Goal: Contribute content: Contribute content

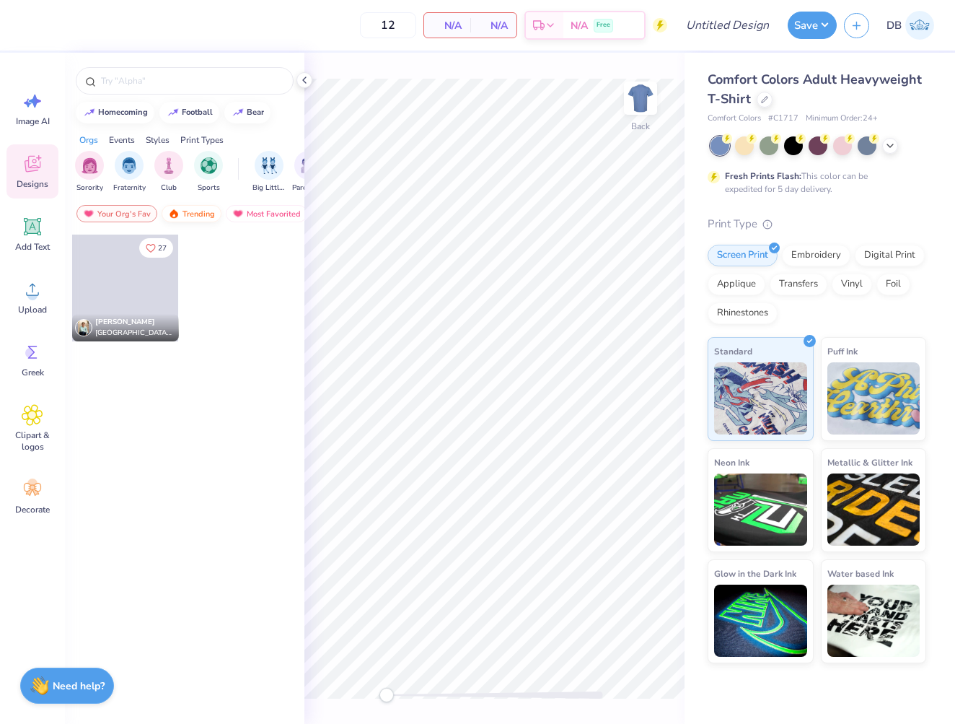
drag, startPoint x: 222, startPoint y: 210, endPoint x: 206, endPoint y: 212, distance: 15.3
click at [222, 210] on div "Your Org's Fav Trending Most Favorited Newest" at bounding box center [185, 217] width 240 height 33
click at [200, 212] on div "Trending" at bounding box center [192, 213] width 60 height 17
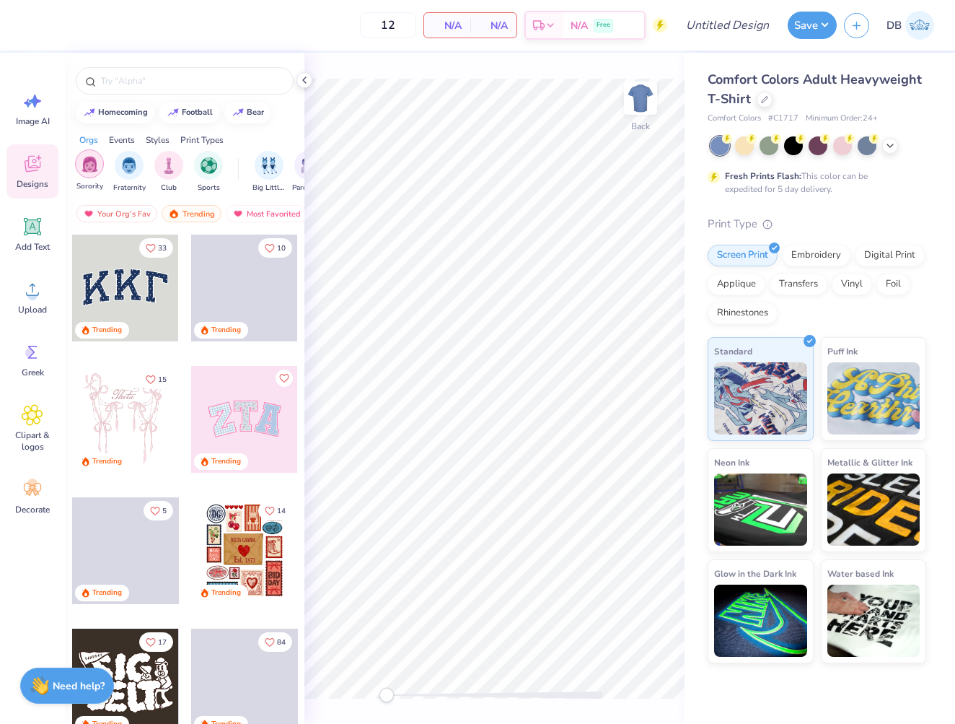
click at [99, 171] on div "filter for Sorority" at bounding box center [89, 163] width 29 height 29
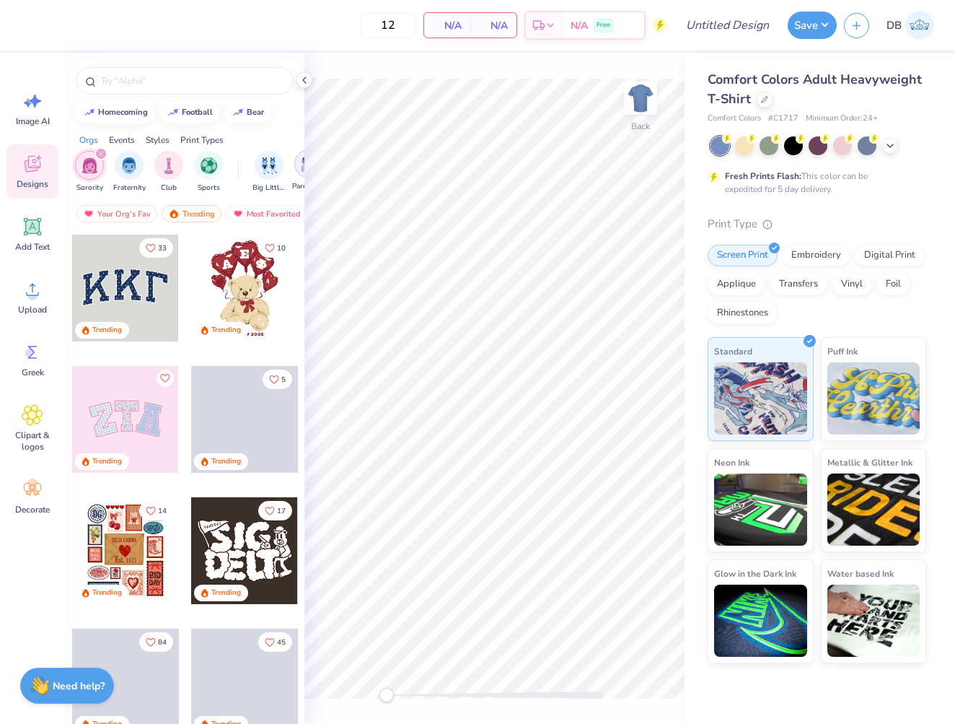
click at [301, 168] on img "filter for Parent's Weekend" at bounding box center [309, 164] width 17 height 17
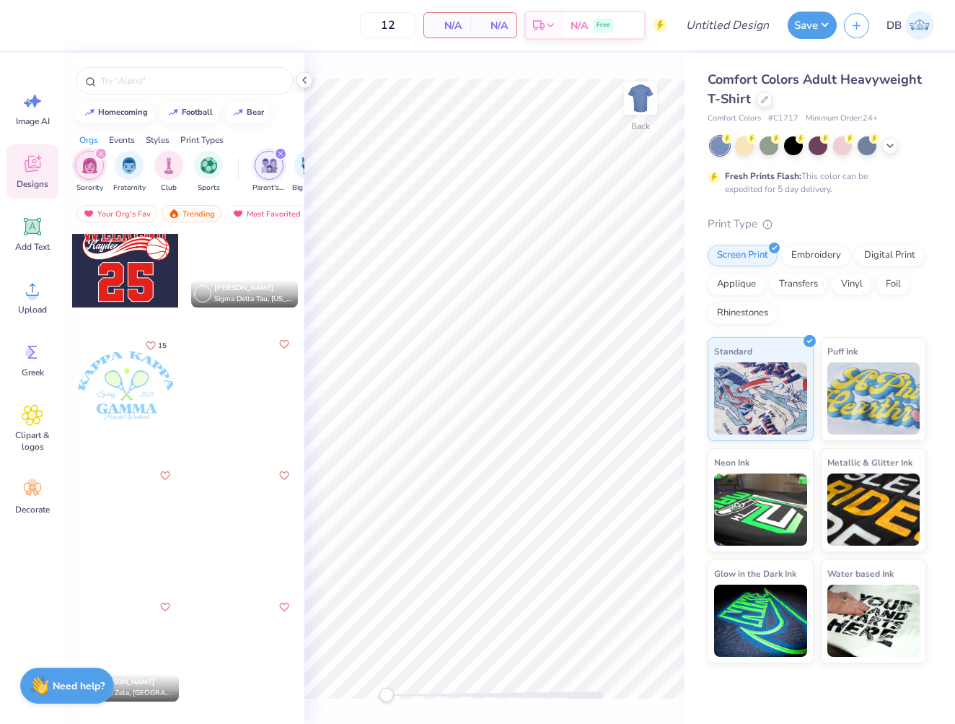
scroll to position [956, 0]
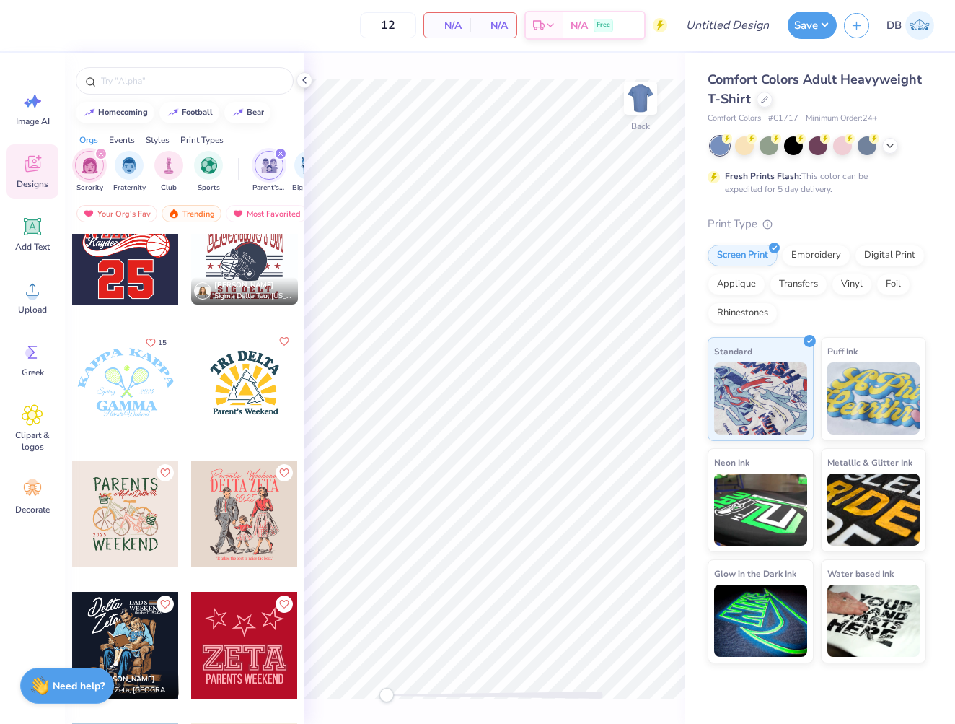
click at [121, 380] on div at bounding box center [125, 382] width 107 height 107
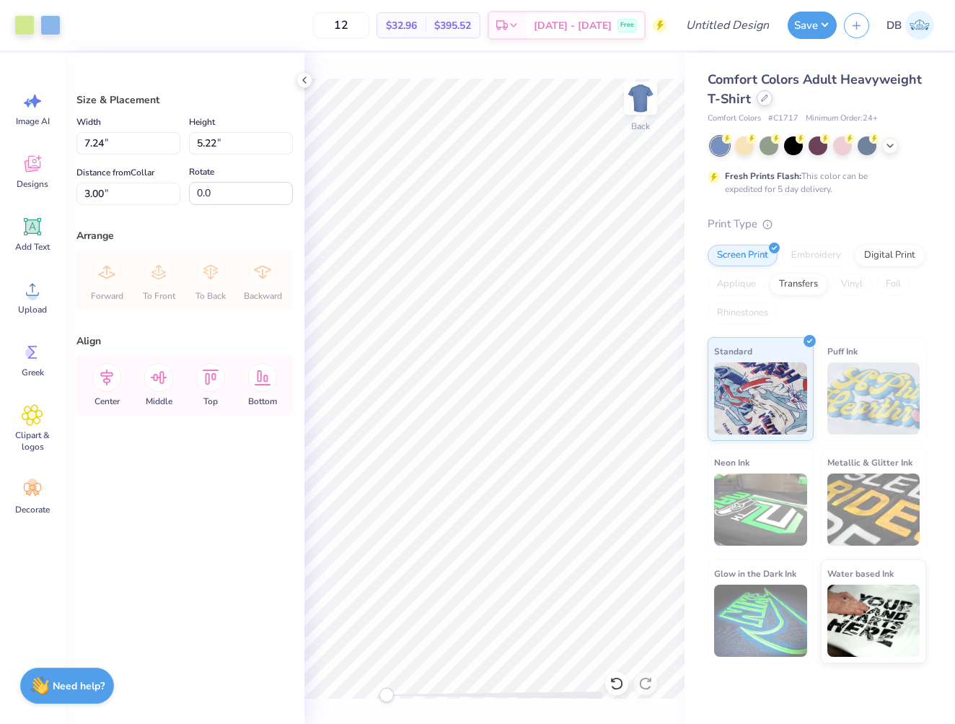
click at [759, 95] on div at bounding box center [765, 98] width 16 height 16
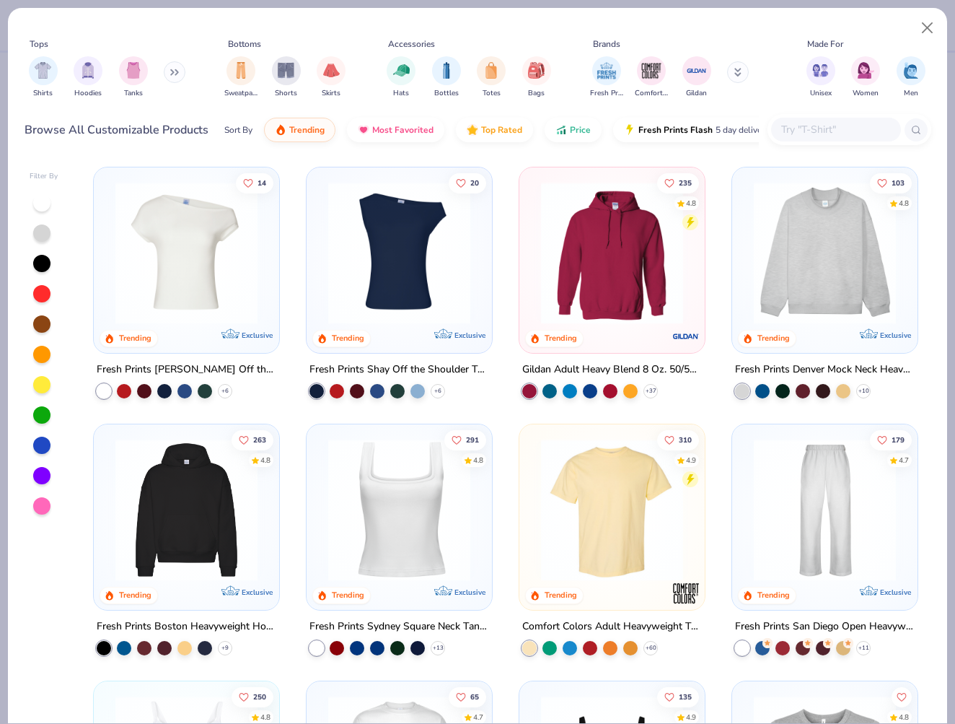
click at [398, 507] on img at bounding box center [399, 510] width 157 height 142
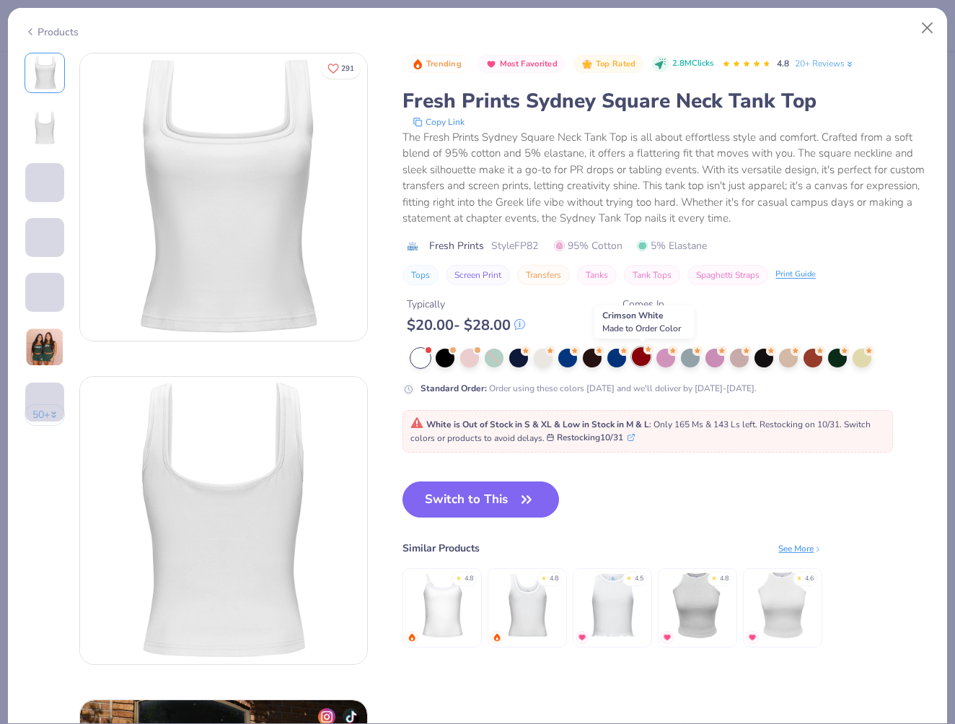
click at [644, 351] on div at bounding box center [641, 356] width 19 height 19
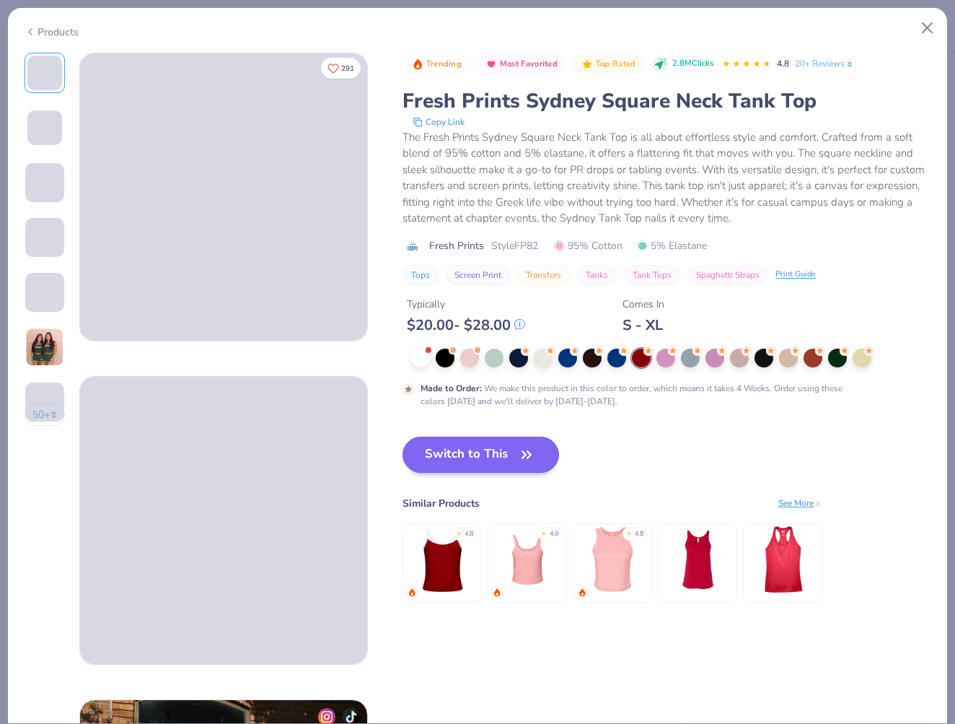
click at [450, 452] on button "Switch to This" at bounding box center [481, 455] width 157 height 36
type input "50"
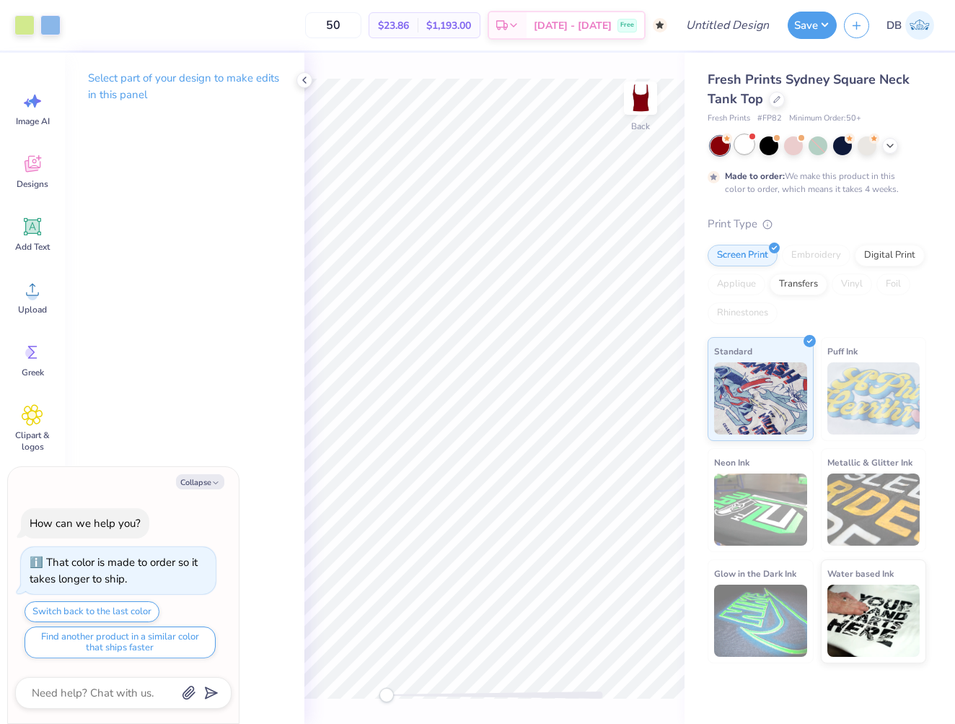
click at [743, 144] on div at bounding box center [744, 144] width 19 height 19
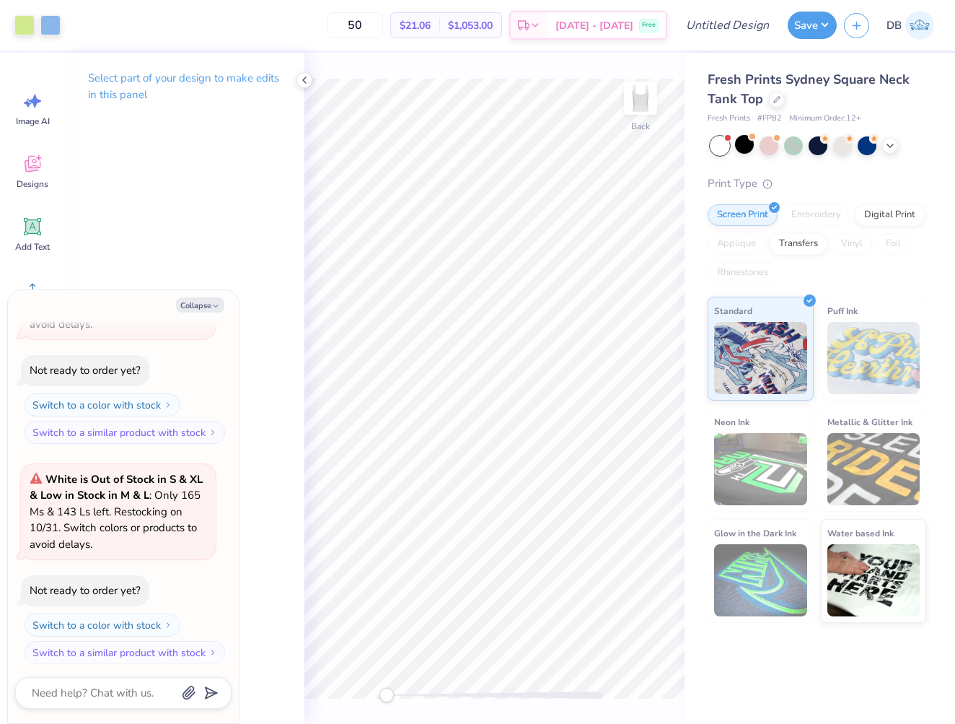
scroll to position [345, 0]
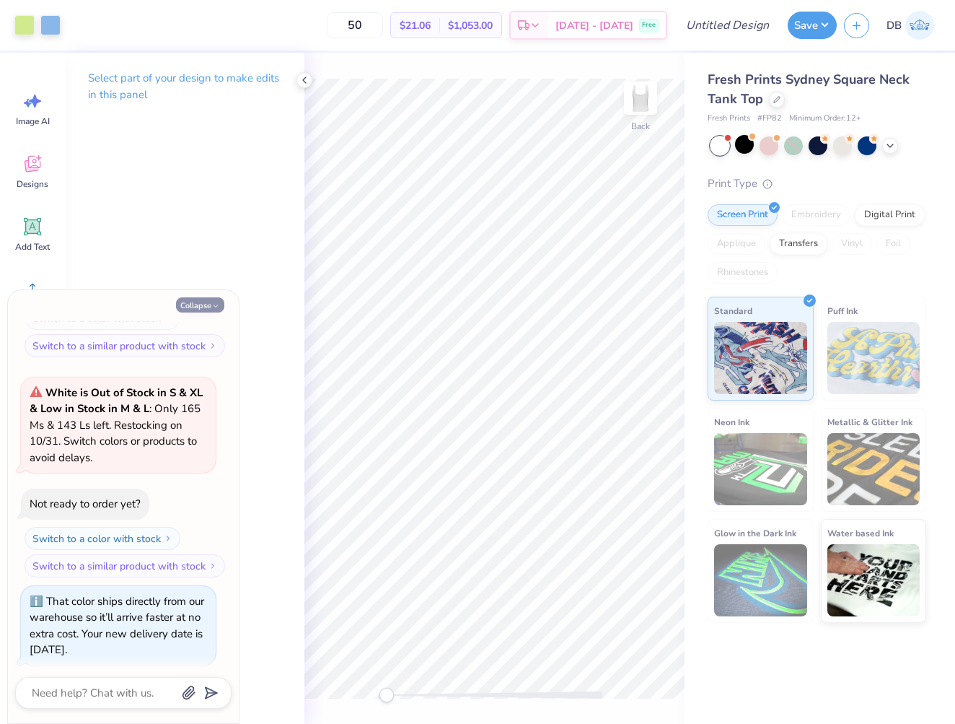
click at [206, 303] on button "Collapse" at bounding box center [200, 304] width 48 height 15
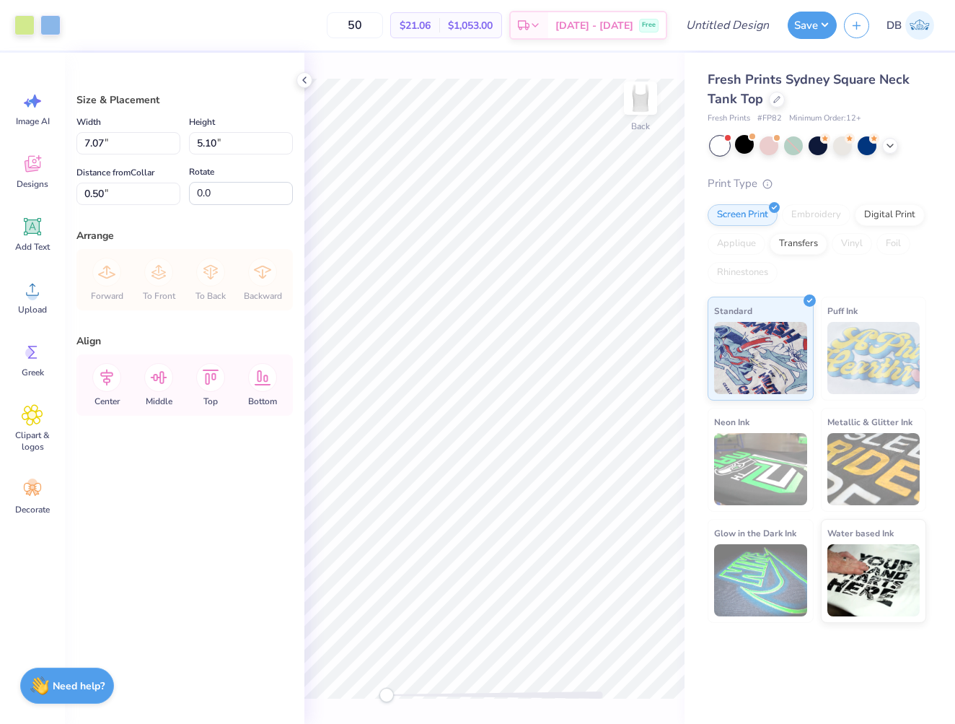
click at [722, 141] on div at bounding box center [720, 145] width 19 height 19
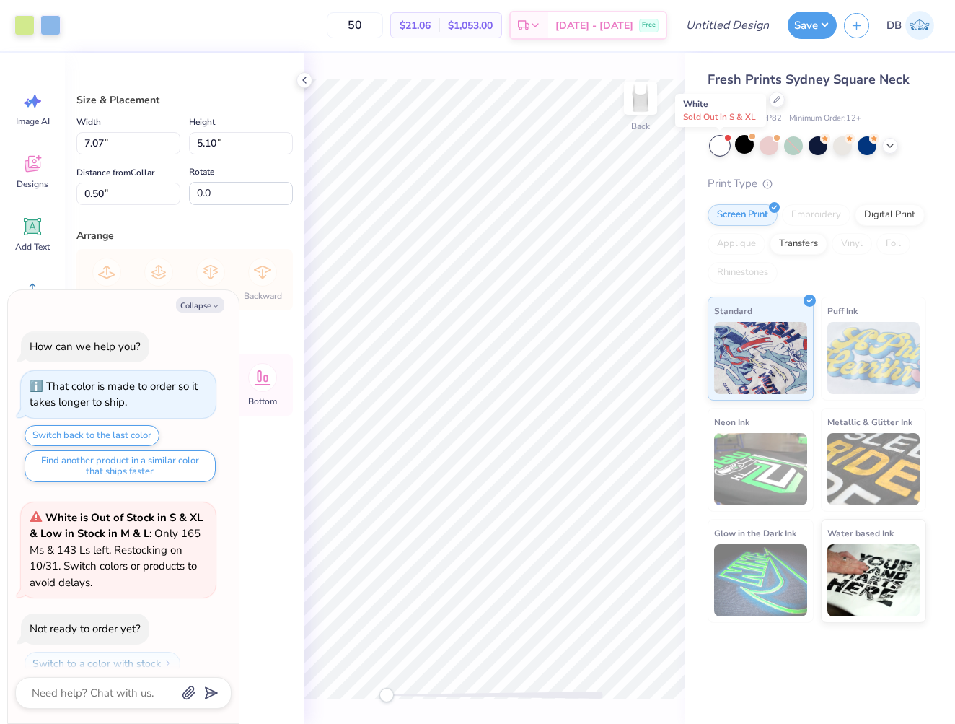
scroll to position [563, 0]
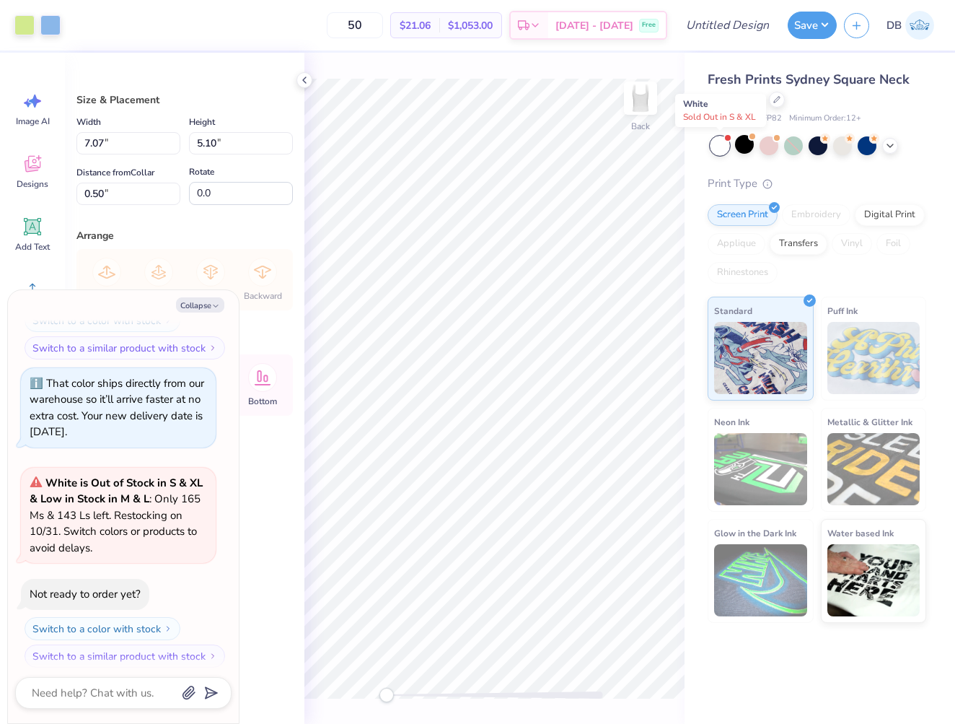
click at [724, 141] on div at bounding box center [720, 145] width 19 height 19
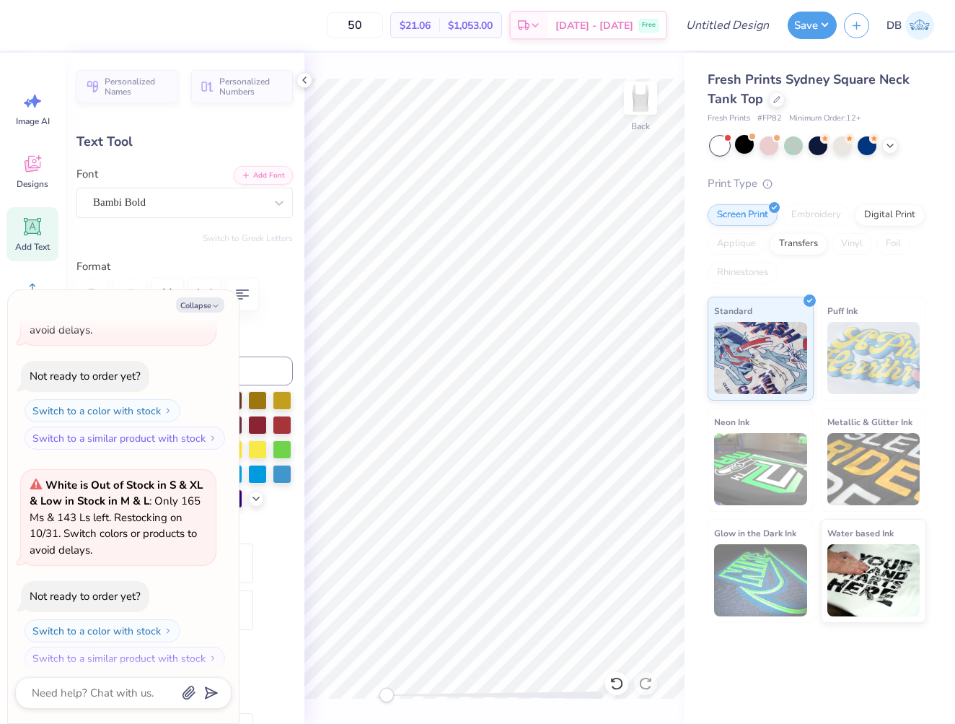
type textarea "x"
type textarea "A KAPPA"
type textarea "x"
type textarea "Al KAPPA"
type textarea "x"
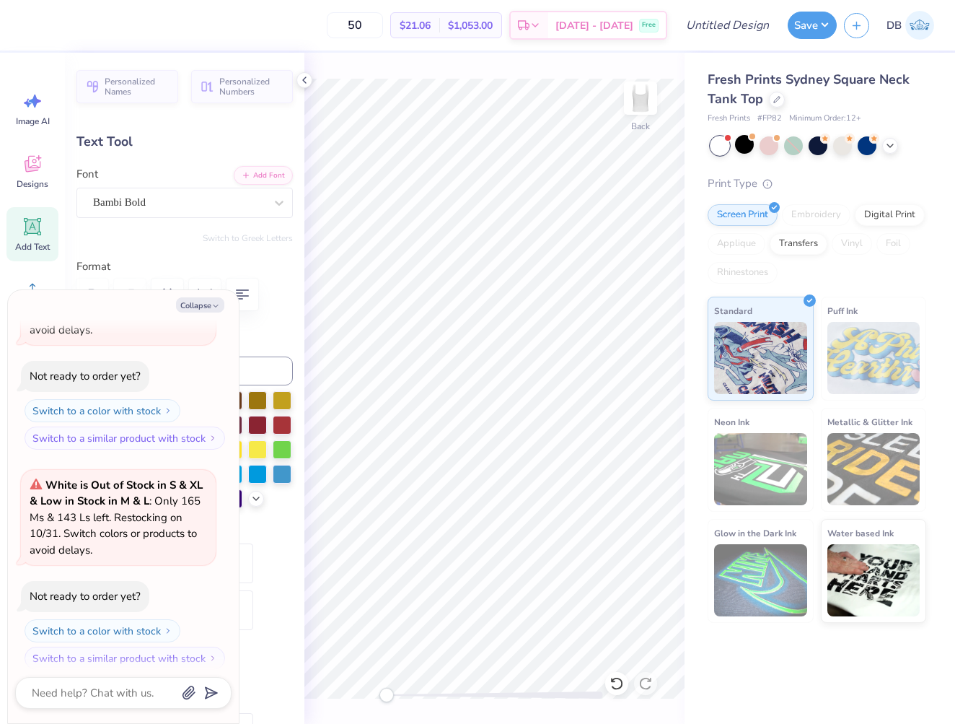
type textarea "Alp KAPPA"
type textarea "x"
type textarea "Alph KAPPA"
type textarea "x"
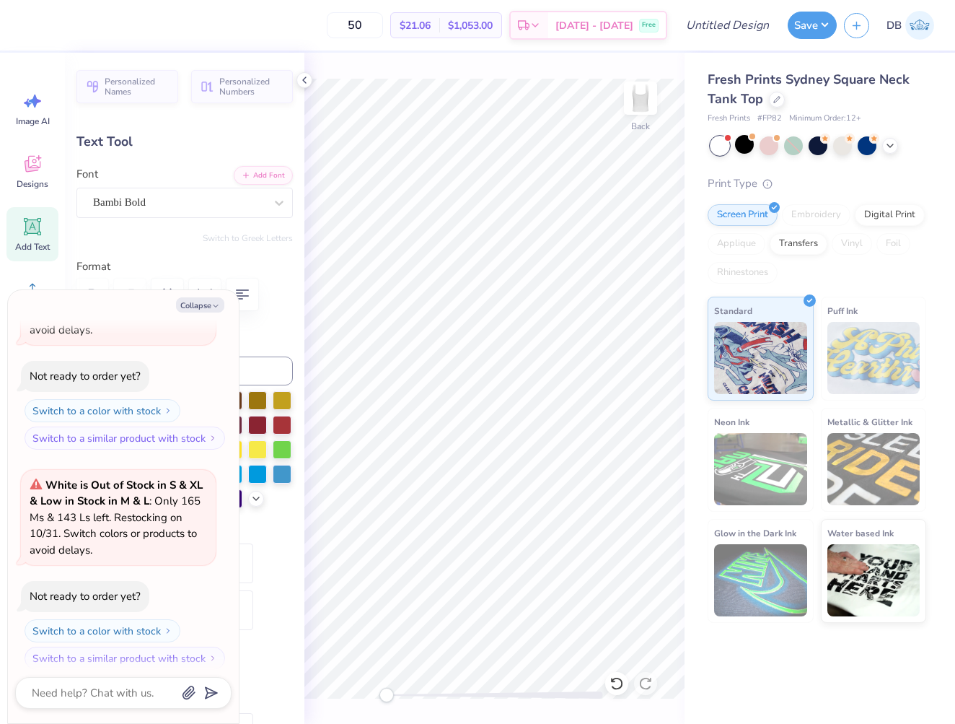
type textarea "Alpha KAPPA"
type textarea "x"
type textarea "Alpha C"
type textarea "x"
type textarea "Alpha Ch"
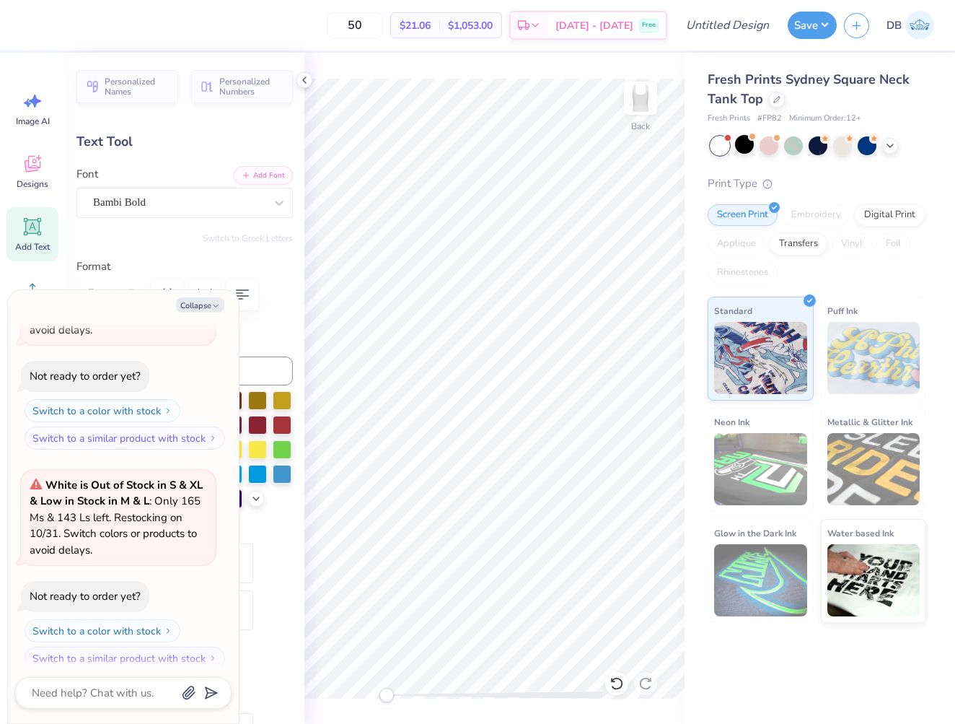
type textarea "x"
type textarea "Alpha Chi"
type textarea "x"
type input "4.45"
type input "0.73"
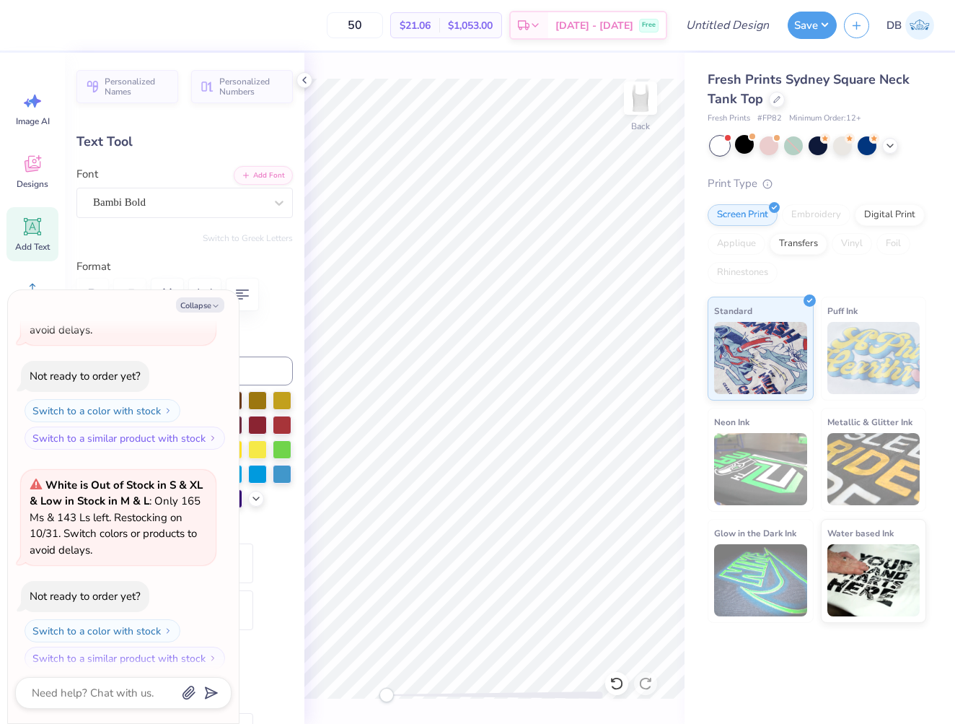
type input "4.39"
type textarea "x"
type input "5.52"
type input "2.29"
type input "0.82"
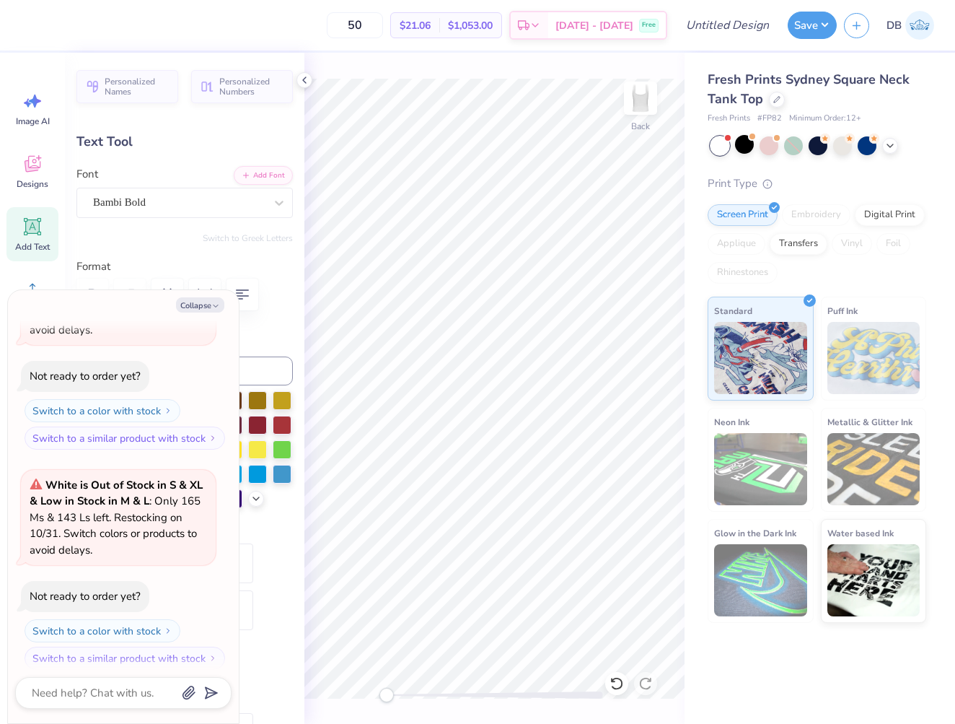
scroll to position [12, 2]
type textarea "x"
type textarea "A Chi"
type textarea "x"
type textarea "AL Chi"
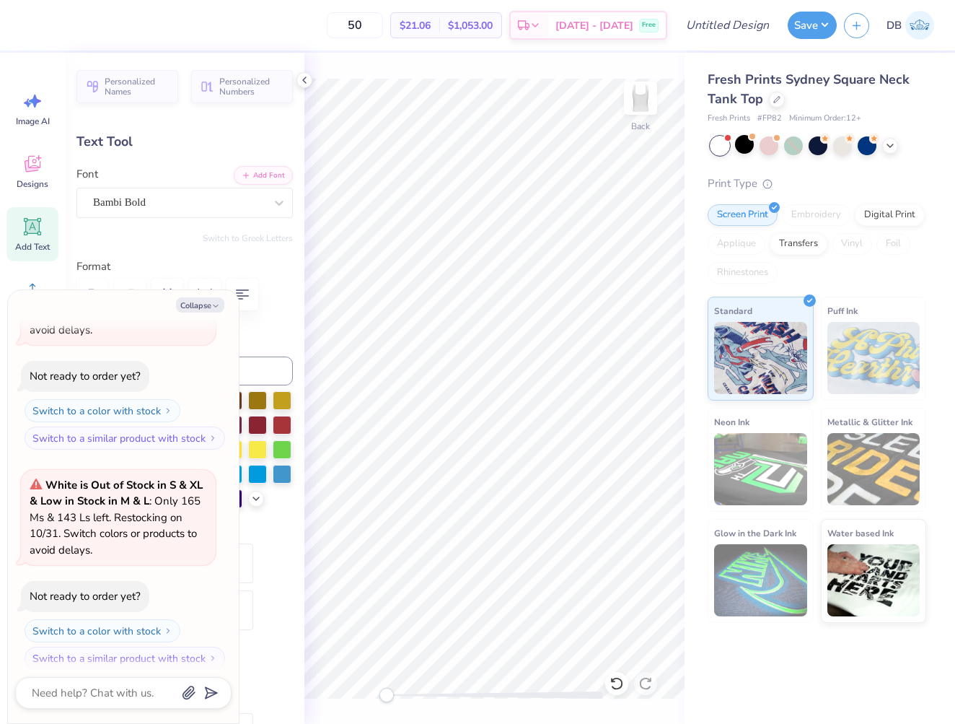
type textarea "x"
type textarea "ALP Chi"
type textarea "x"
type textarea "ALPH Chi"
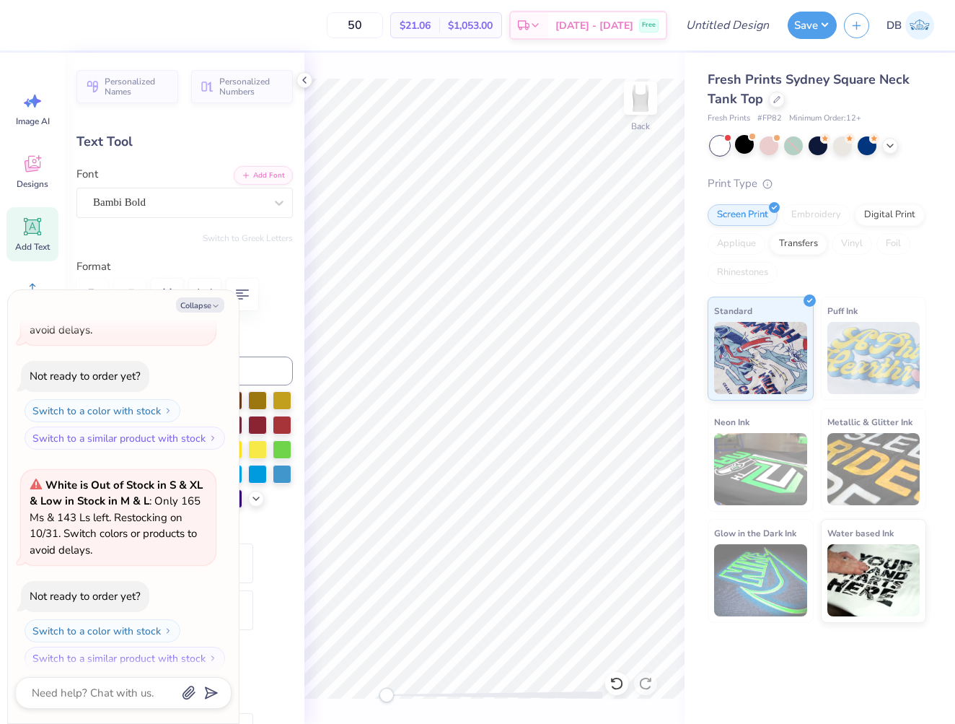
type textarea "x"
type textarea "ALPHA Chi"
type textarea "x"
type textarea "ALPHA C"
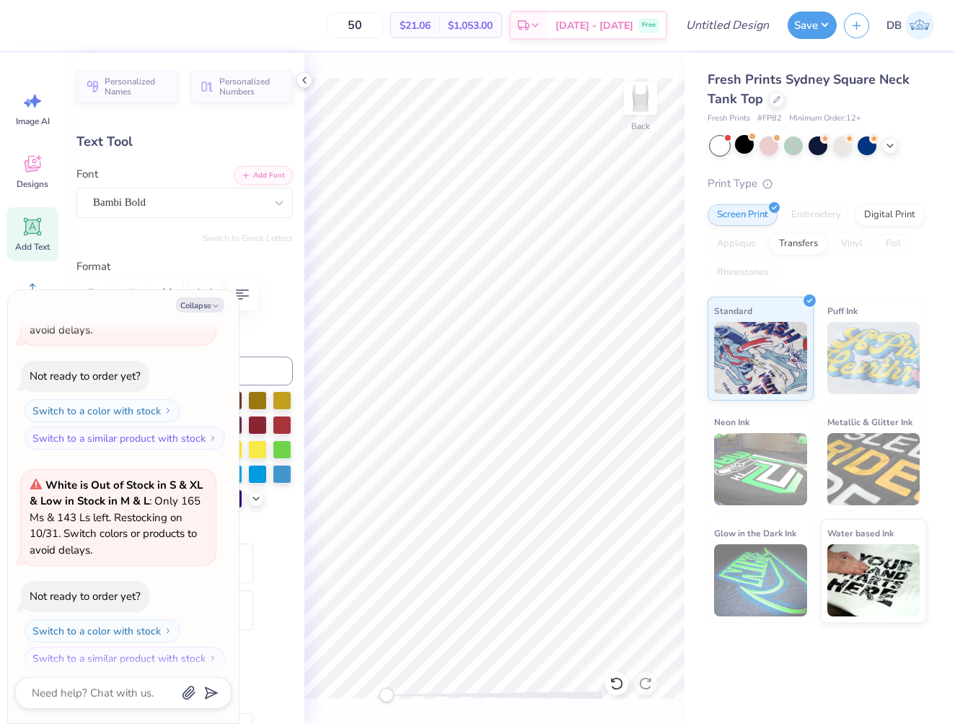
scroll to position [12, 4]
type textarea "x"
type textarea "ALPHA CH"
type textarea "x"
type textarea "ALPHA CHI"
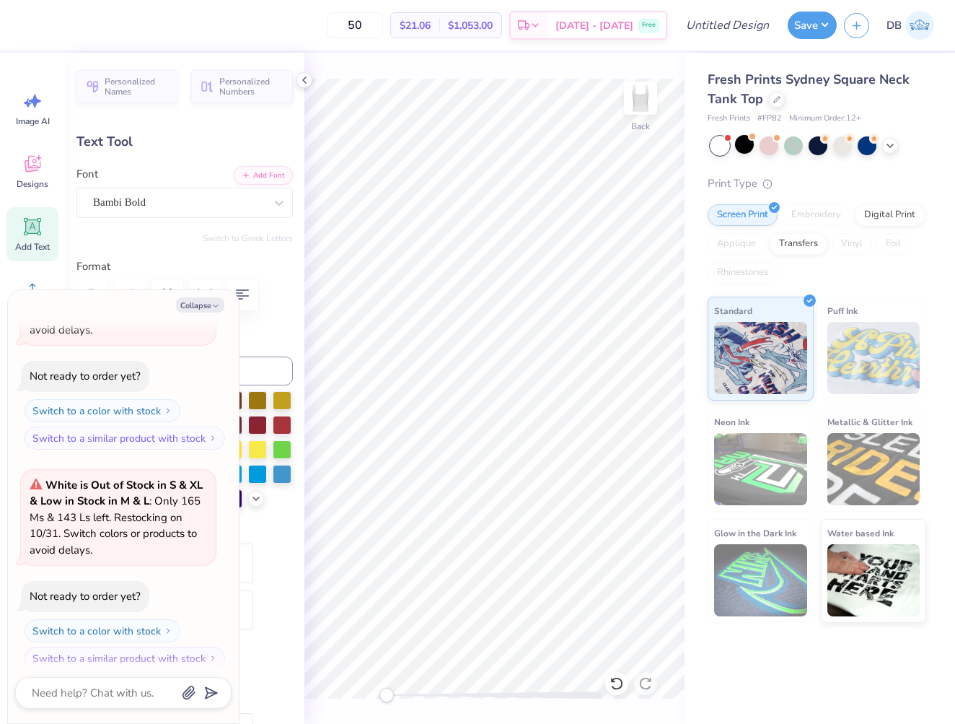
type textarea "x"
type input "4.45"
type input "0.73"
type input "4.39"
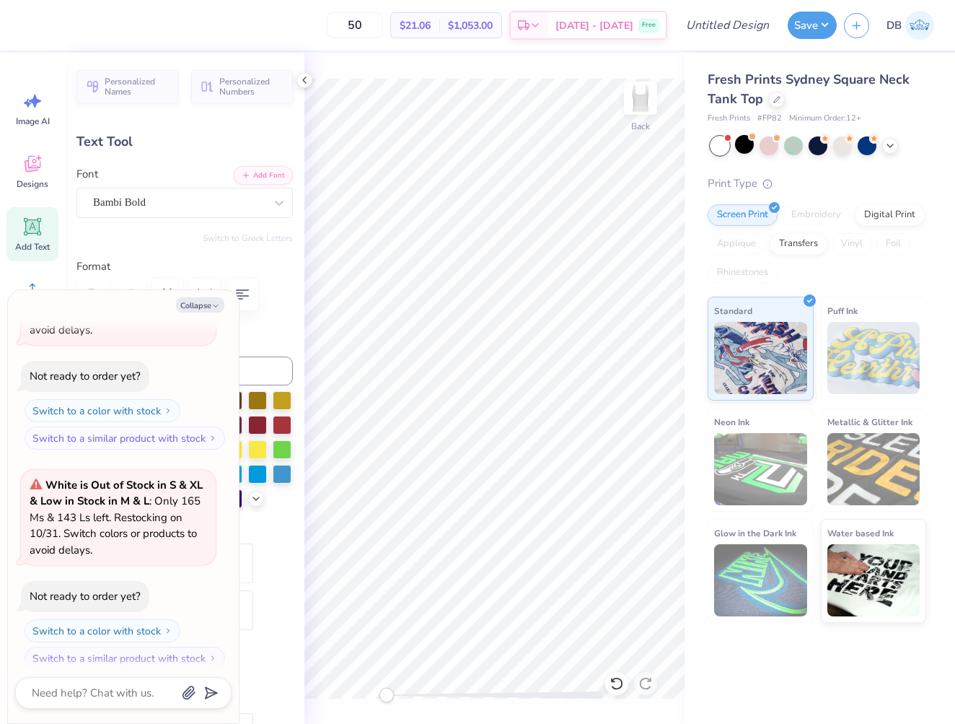
type textarea "x"
type textarea "O"
type textarea "x"
type textarea "OM"
type textarea "x"
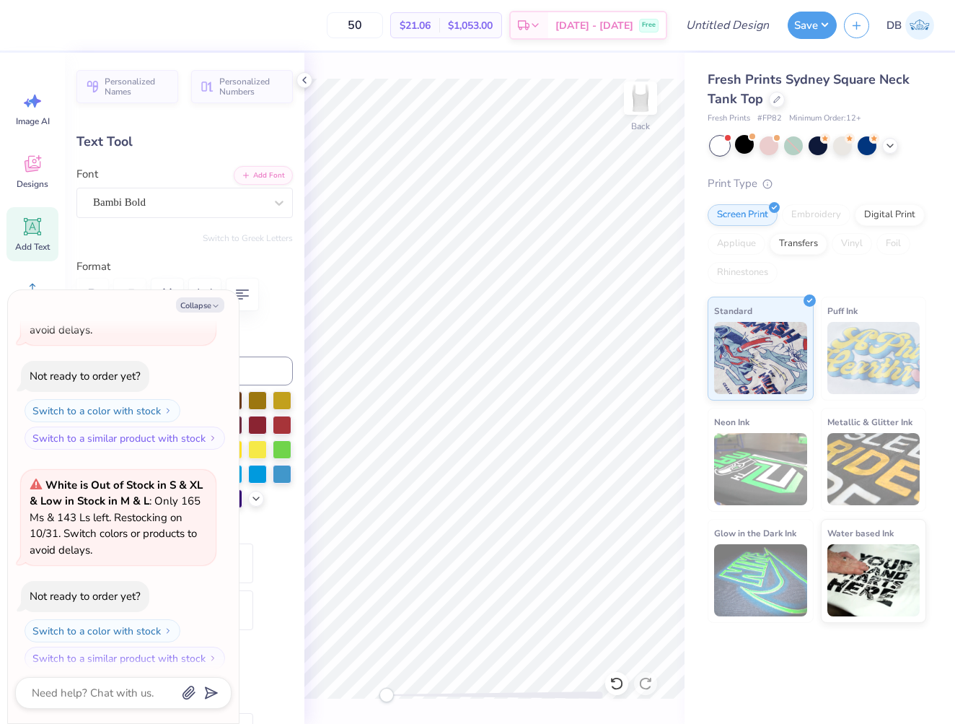
type textarea "OME"
type textarea "x"
type textarea "OMEG"
type textarea "x"
type textarea "OMEGA"
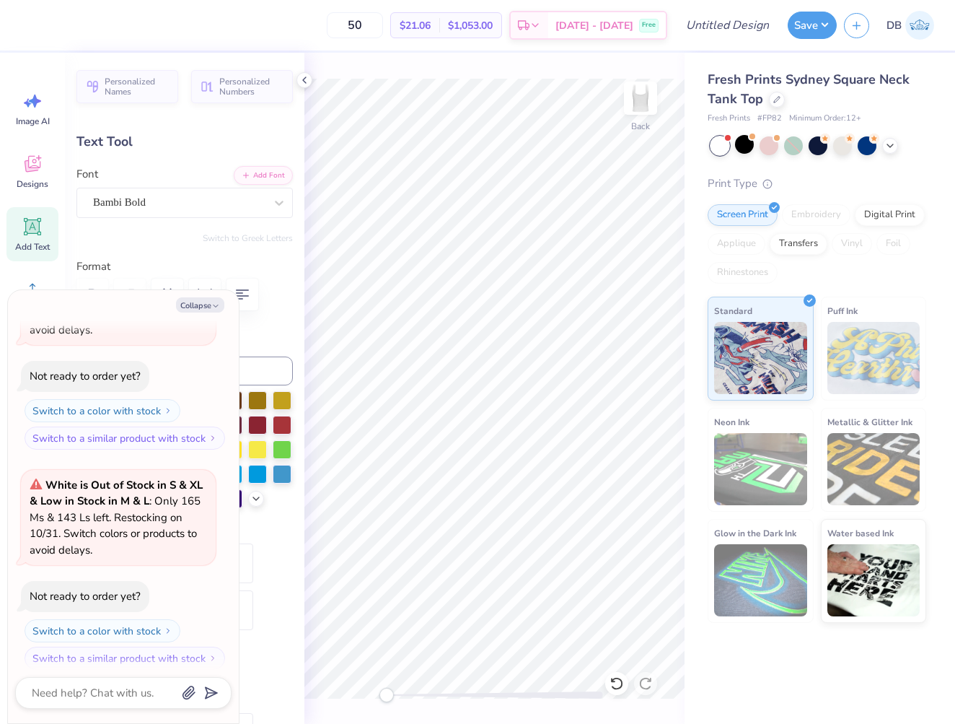
scroll to position [12, 4]
type textarea "x"
type input "1.34"
type input "0.55"
type input "3.41"
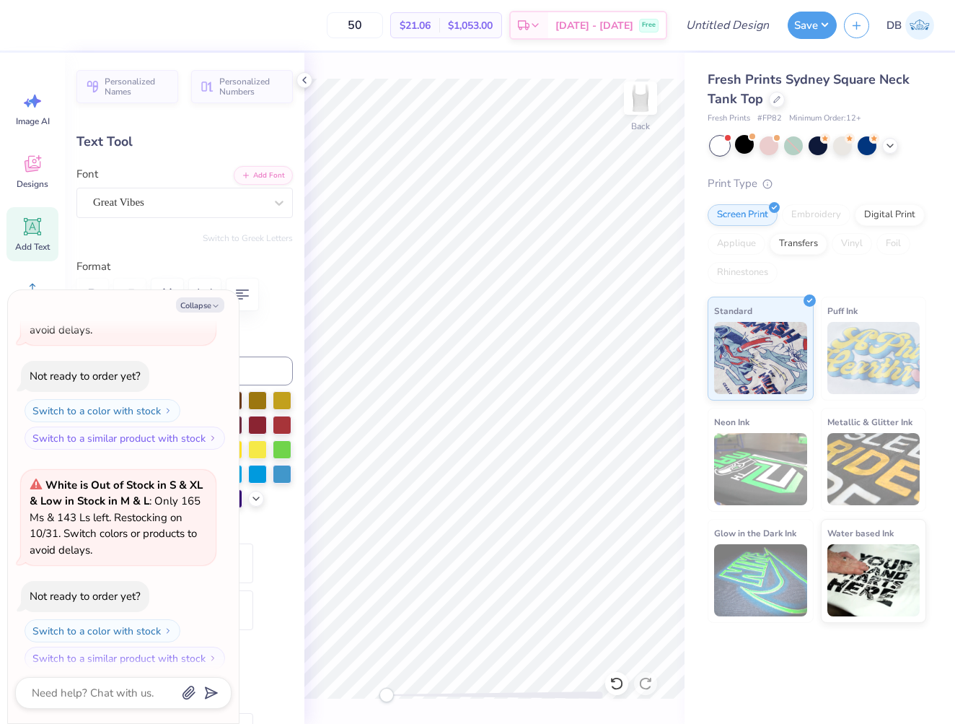
scroll to position [12, 3]
type textarea "x"
type textarea "F"
type textarea "x"
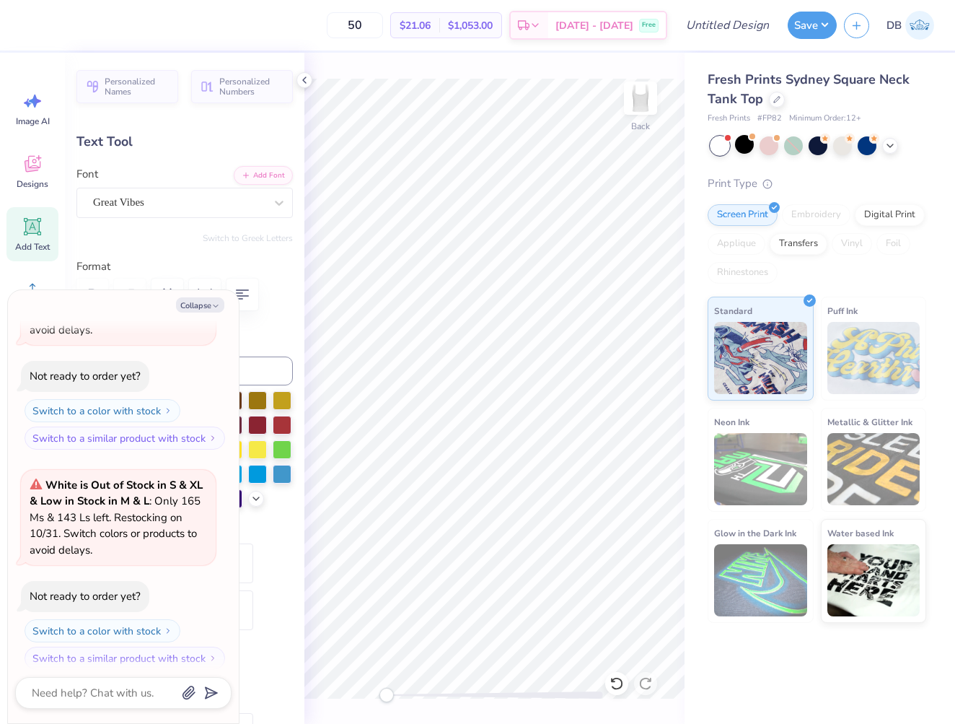
type textarea "Fa"
type textarea "x"
type textarea "Fal"
type textarea "x"
type textarea "Fall"
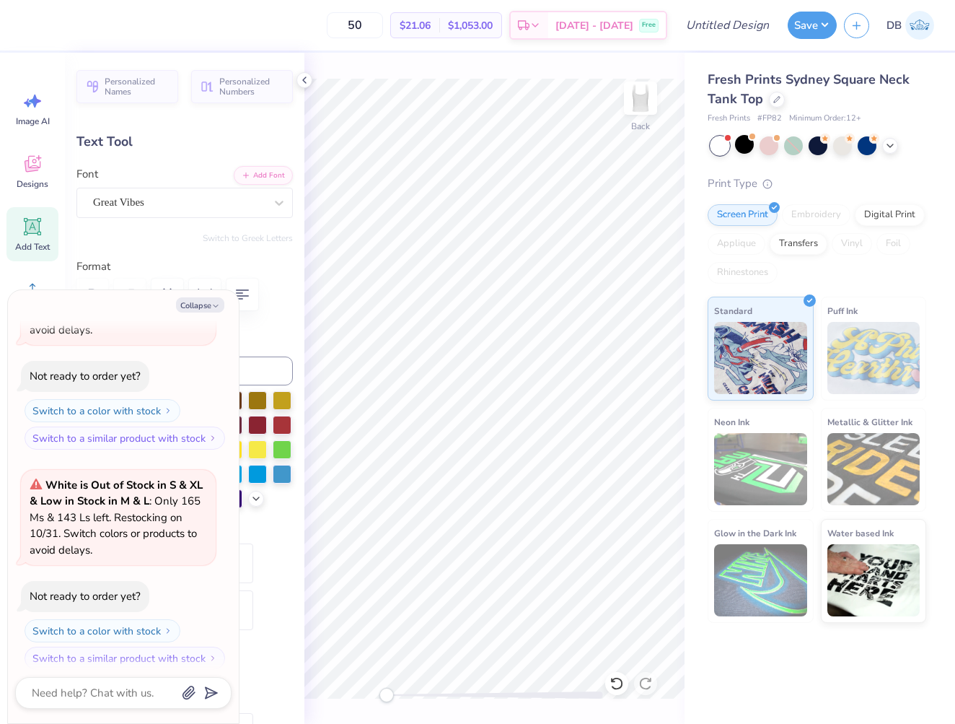
type textarea "x"
type input "1.01"
type input "0.38"
type input "3.50"
type textarea "x"
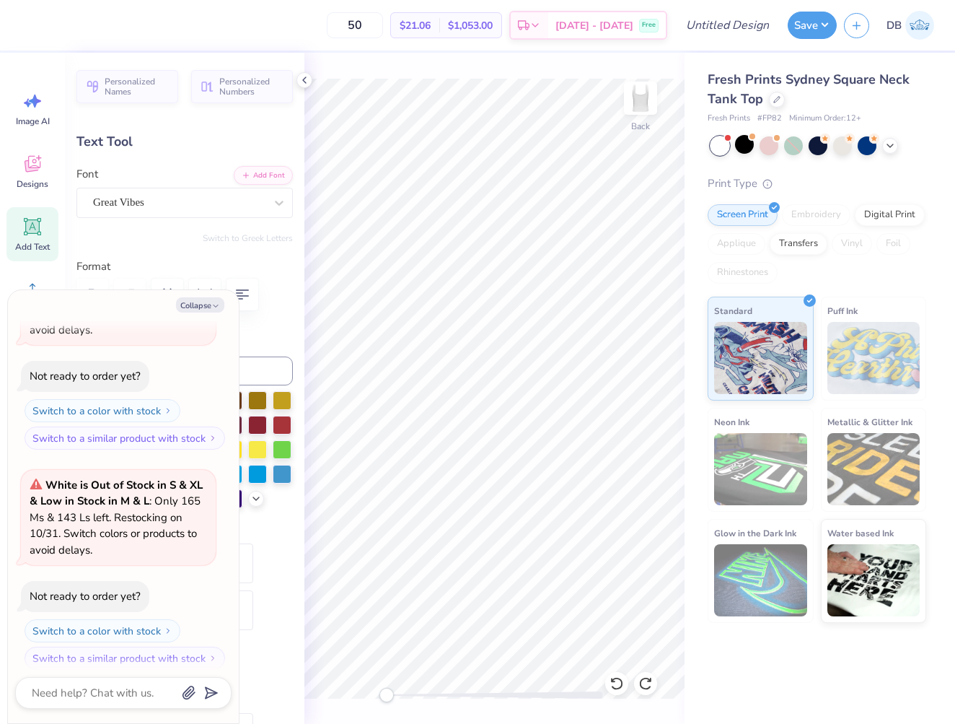
type textarea "2"
type textarea "x"
type textarea "20"
type textarea "x"
type textarea "202"
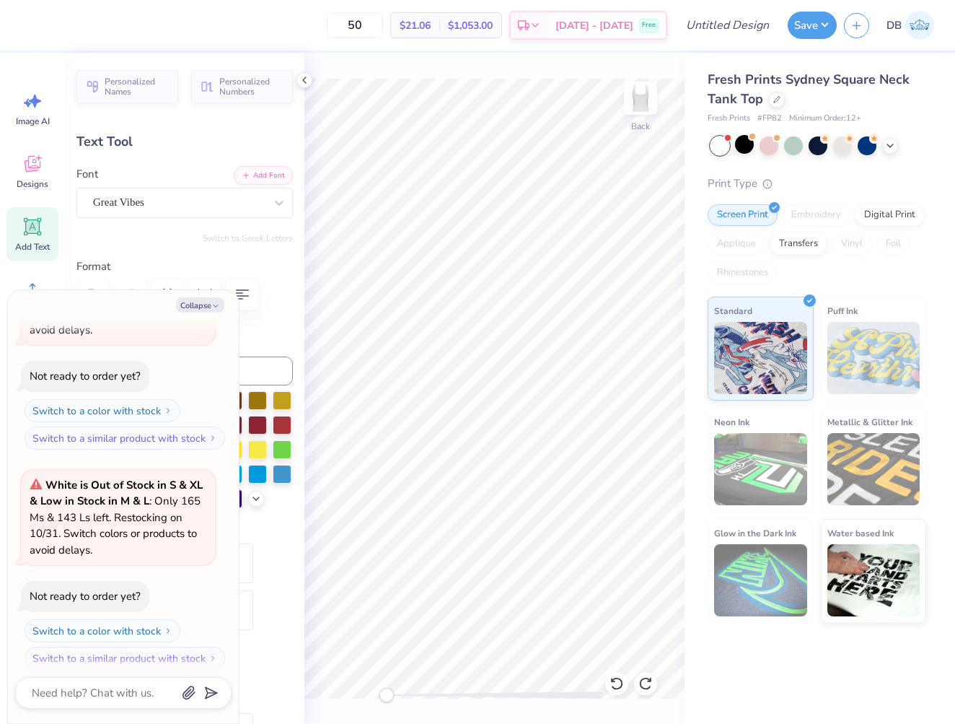
type textarea "x"
type textarea "2025"
type textarea "x"
type input "5.87"
type input "2.49"
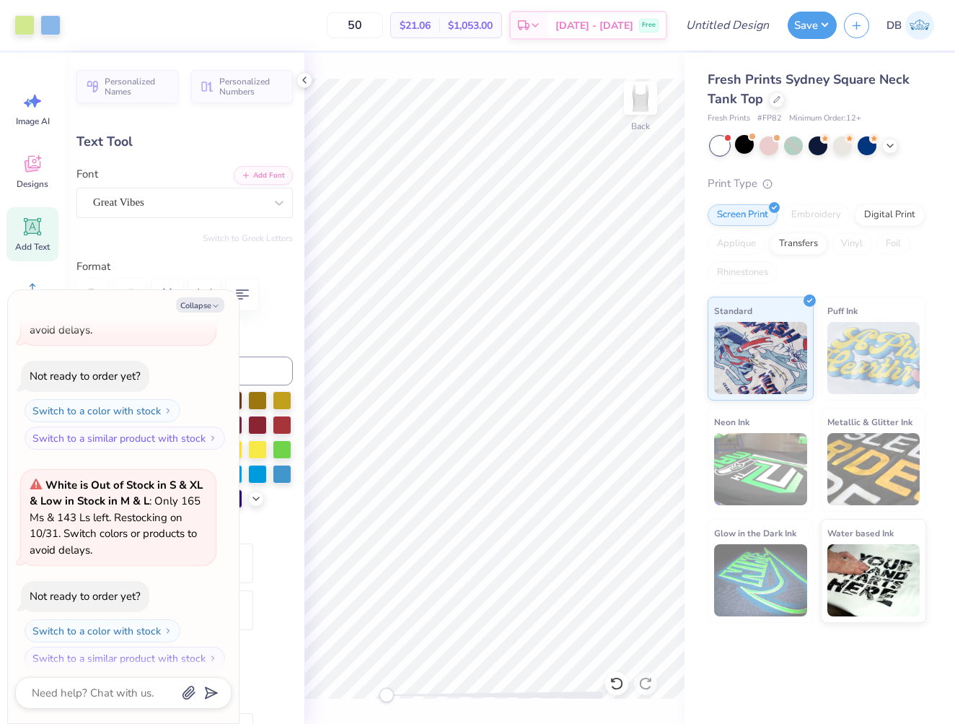
type input "0.74"
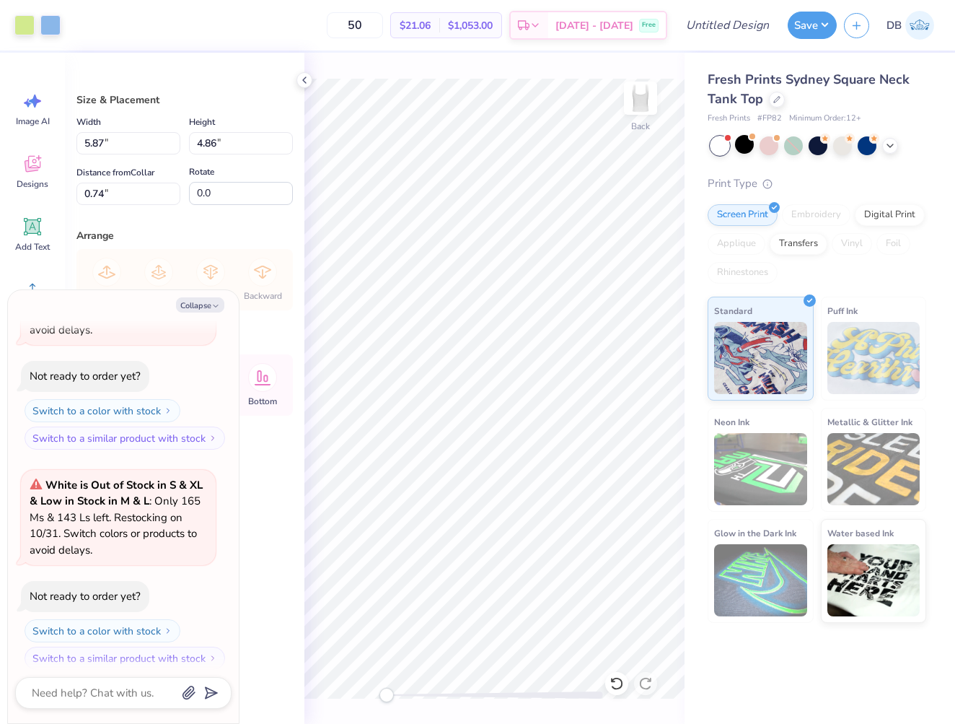
type textarea "x"
type input "3.00"
click at [572, 561] on li "Group" at bounding box center [586, 565] width 113 height 28
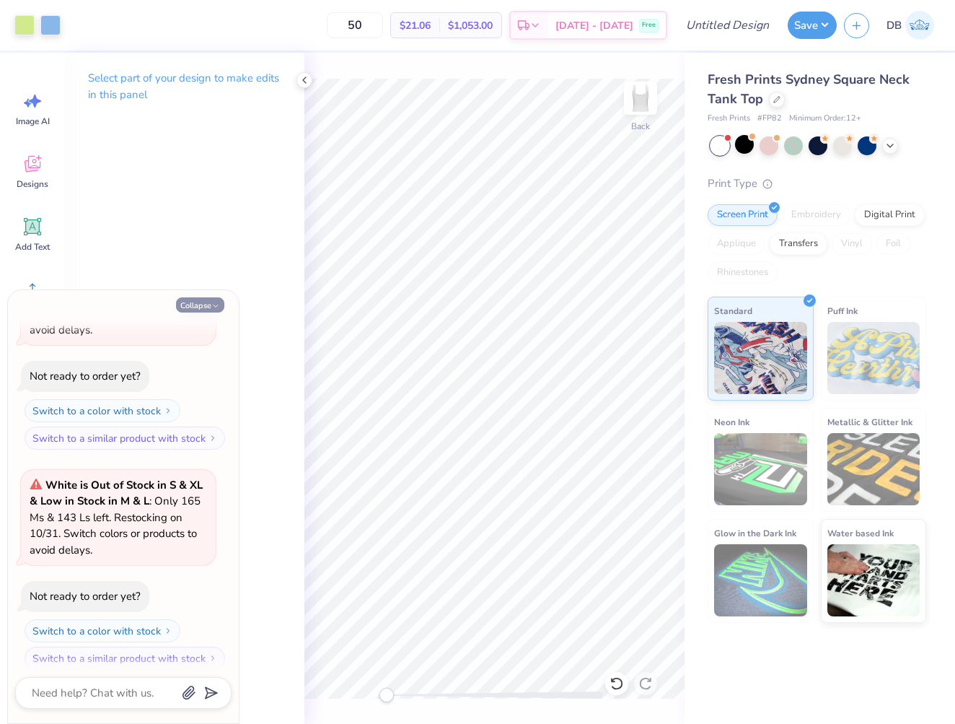
click at [206, 302] on button "Collapse" at bounding box center [200, 304] width 48 height 15
type textarea "x"
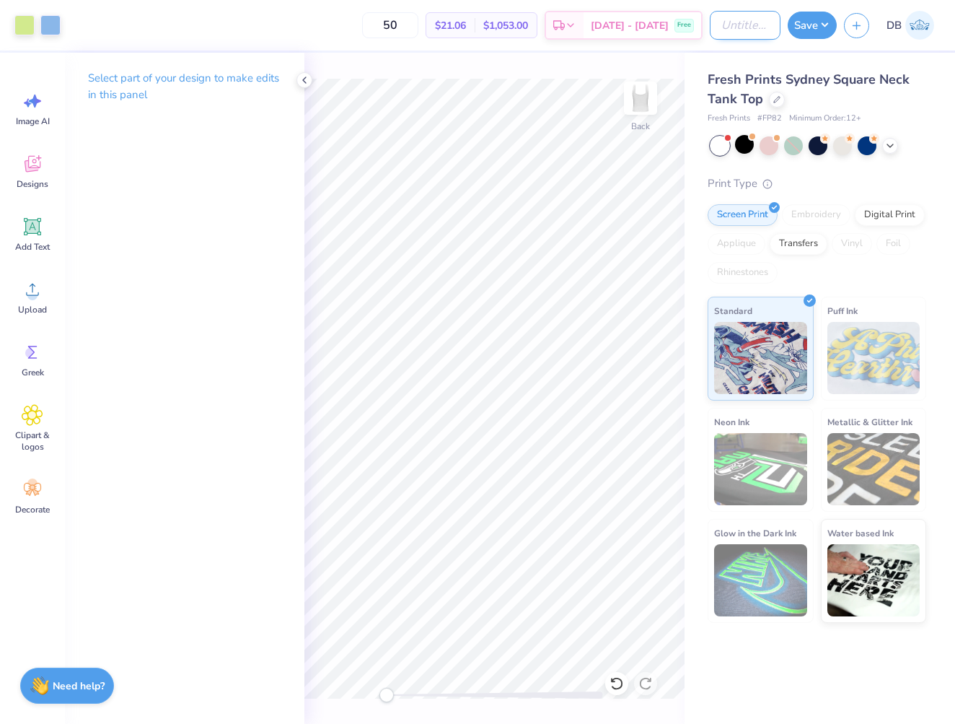
click at [743, 27] on input "Design Title" at bounding box center [745, 25] width 71 height 29
type input "AXO Parents weekend"
click at [799, 27] on button "Save" at bounding box center [812, 22] width 49 height 27
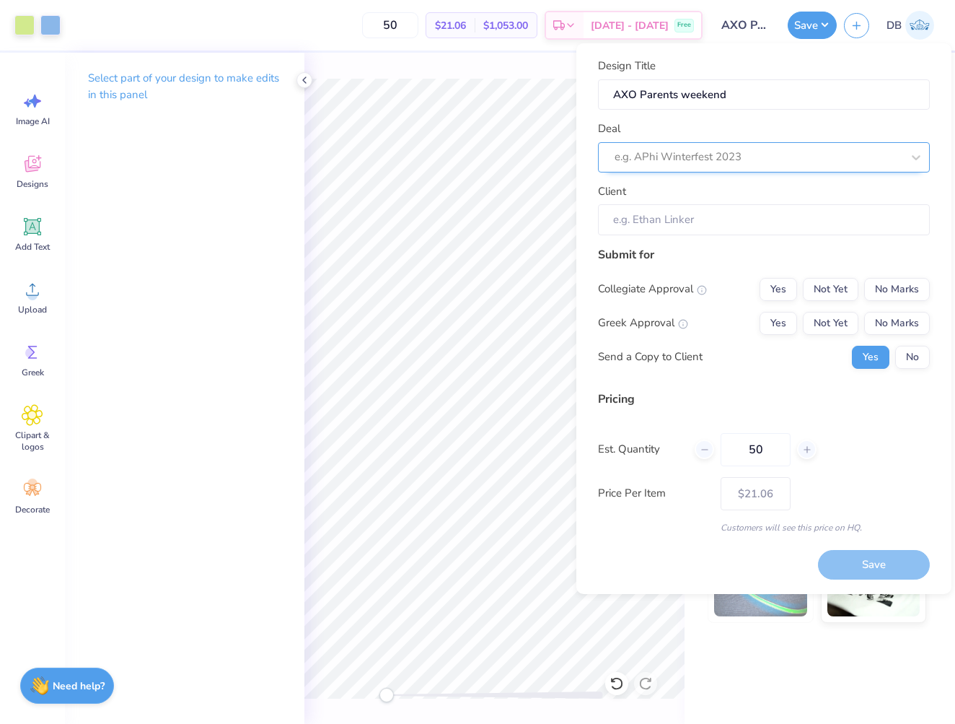
click at [754, 163] on div at bounding box center [758, 156] width 287 height 19
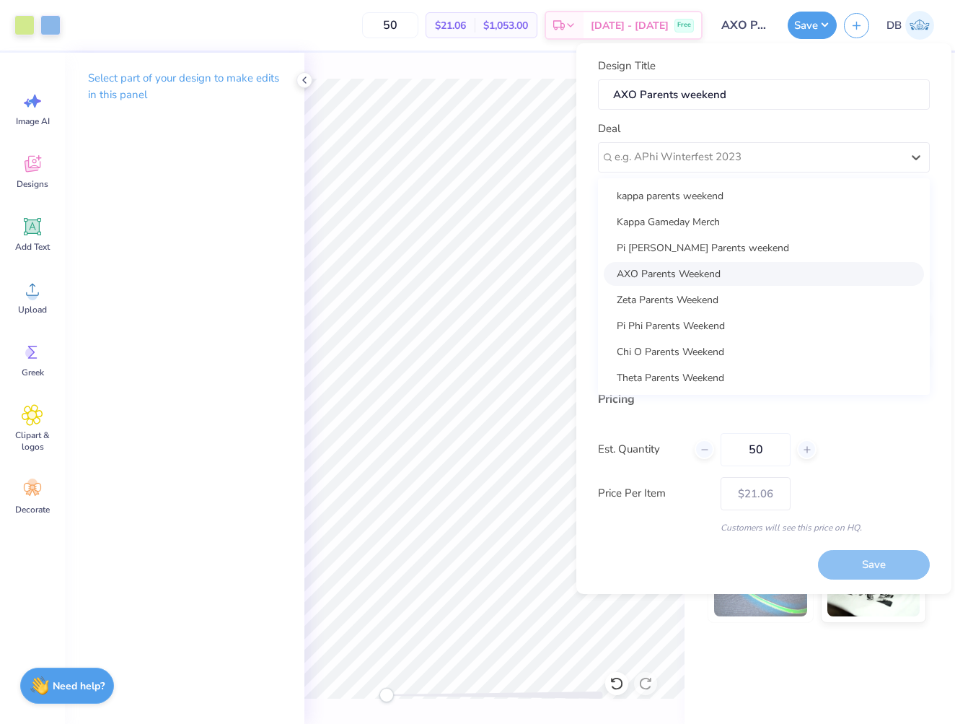
click at [681, 268] on div "AXO Parents Weekend" at bounding box center [764, 274] width 320 height 24
type input "[PERSON_NAME]"
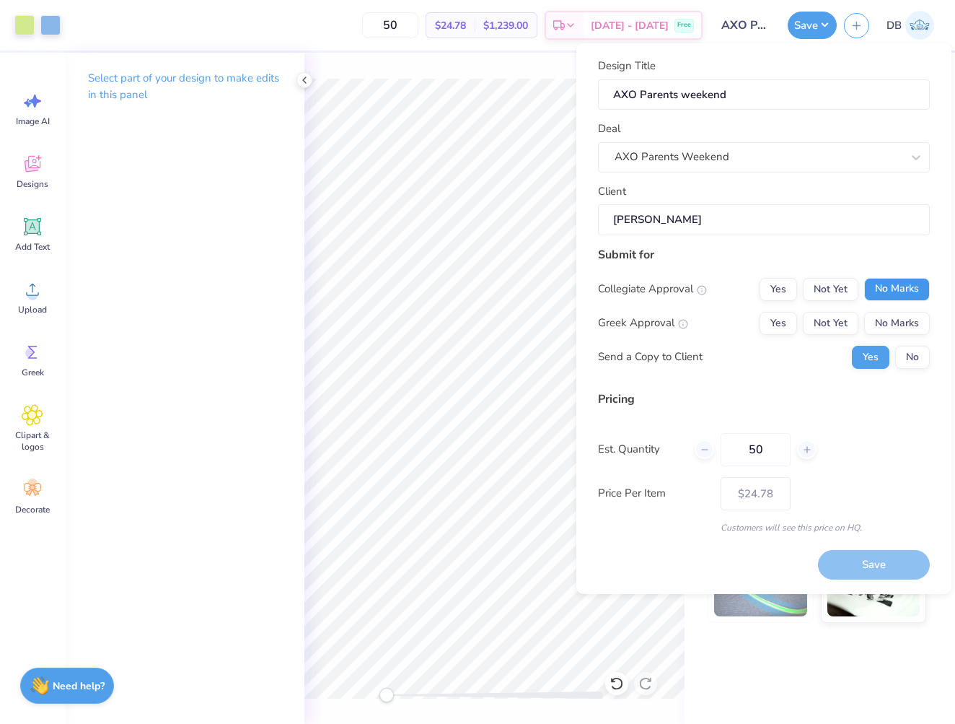
click at [900, 280] on button "No Marks" at bounding box center [897, 289] width 66 height 23
click at [821, 321] on button "Not Yet" at bounding box center [831, 323] width 56 height 23
click at [863, 569] on button "Save" at bounding box center [874, 565] width 112 height 30
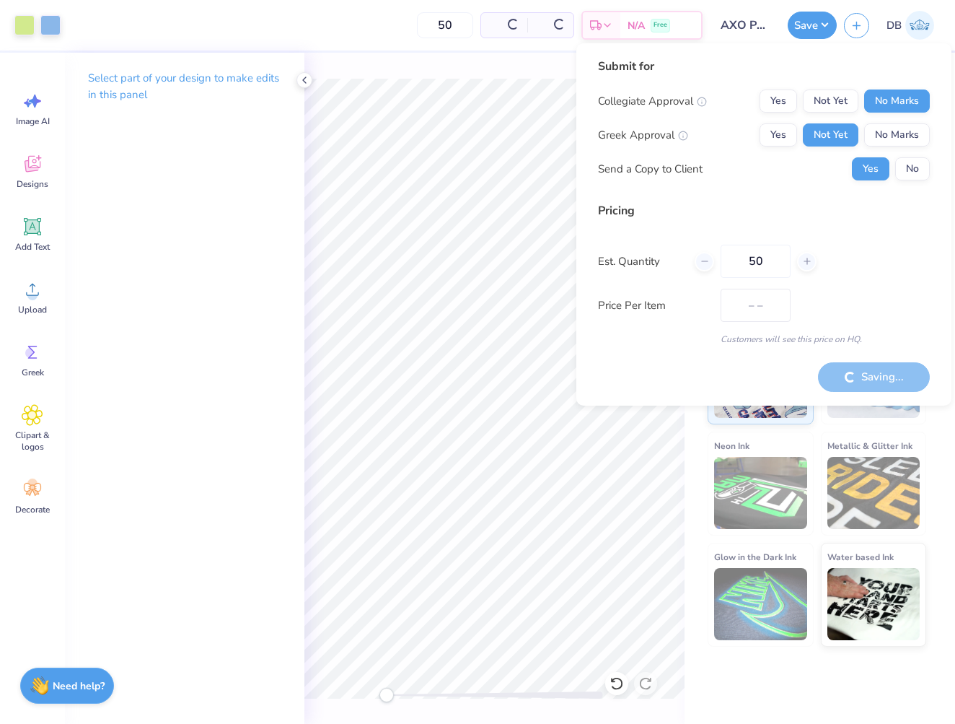
type input "$24.78"
